Goal: Task Accomplishment & Management: Manage account settings

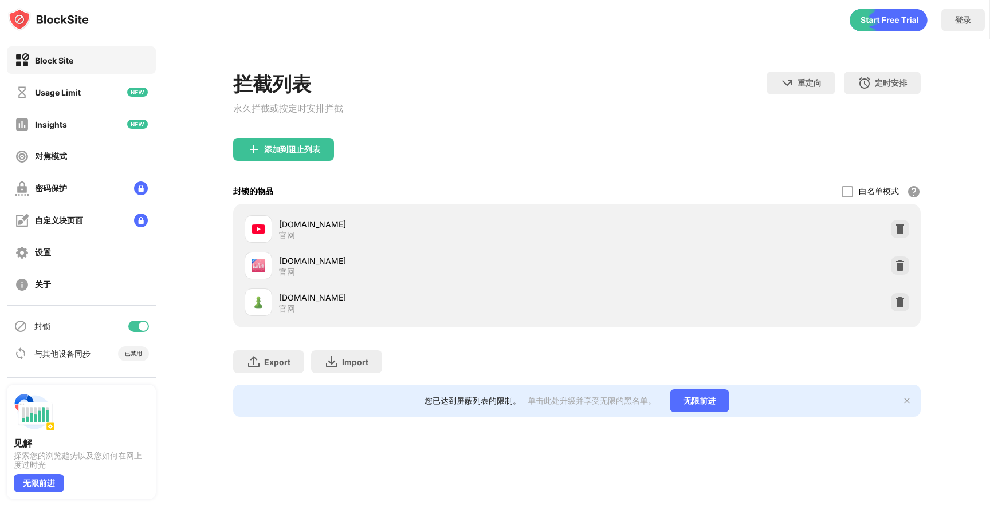
click at [892, 258] on div "[DOMAIN_NAME] 官网" at bounding box center [576, 265] width 673 height 37
click at [901, 266] on img at bounding box center [899, 265] width 11 height 11
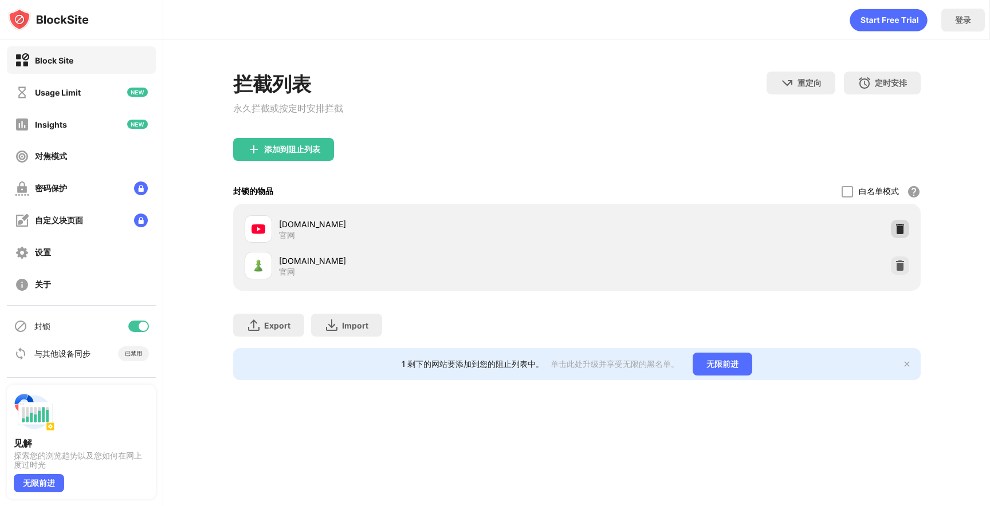
click at [895, 235] on img at bounding box center [899, 228] width 11 height 11
